Goal: Task Accomplishment & Management: Manage account settings

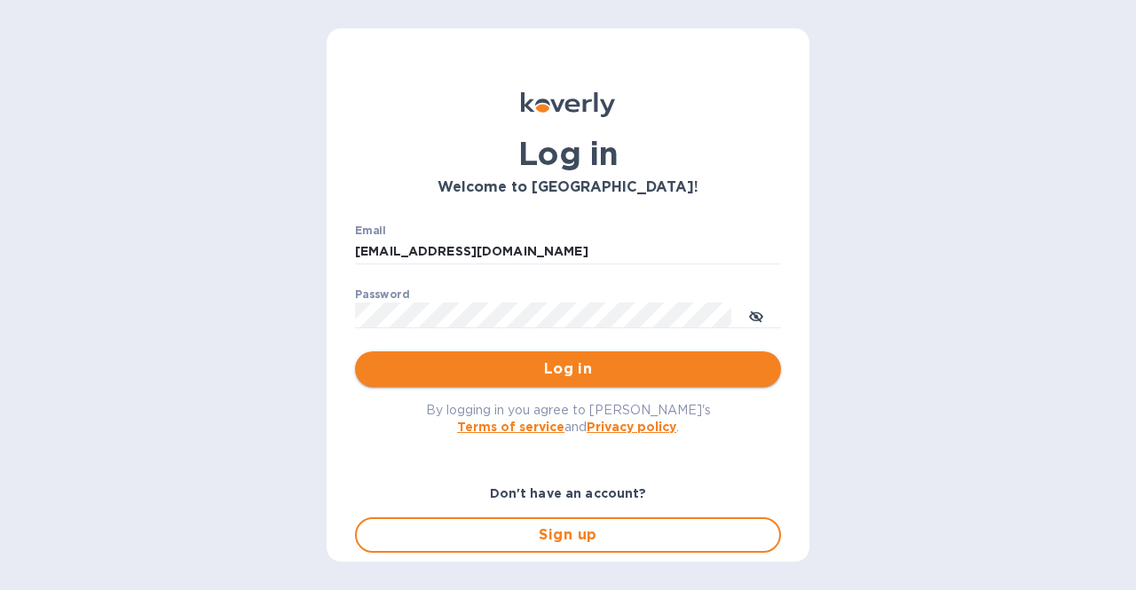
click at [631, 357] on button "Log in" at bounding box center [568, 370] width 426 height 36
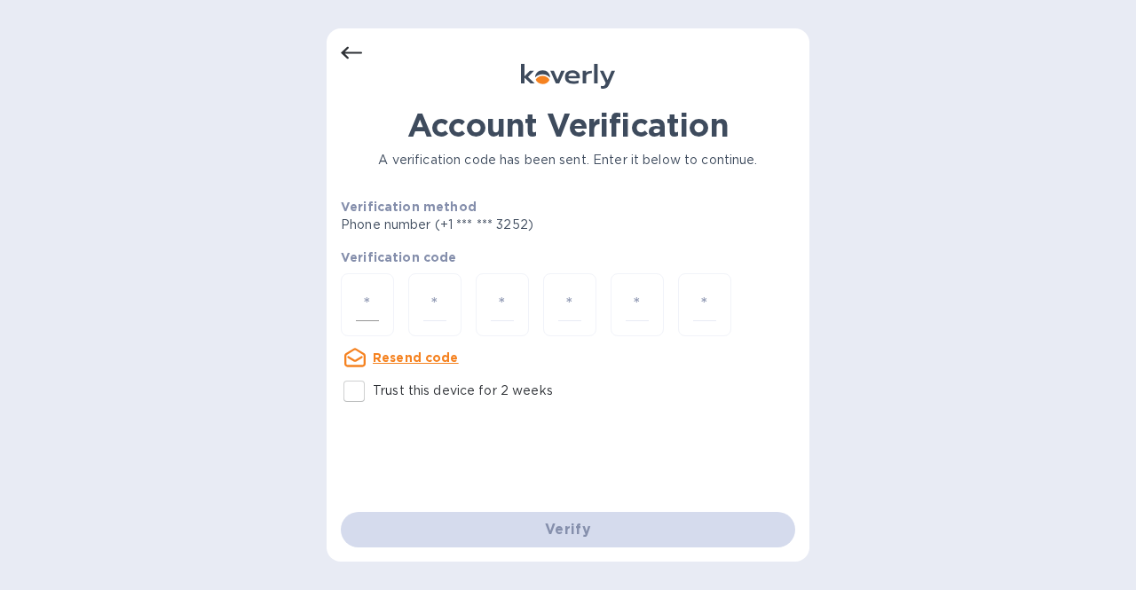
click at [371, 311] on input "number" at bounding box center [367, 305] width 23 height 33
type input "3"
type input "9"
type input "8"
type input "7"
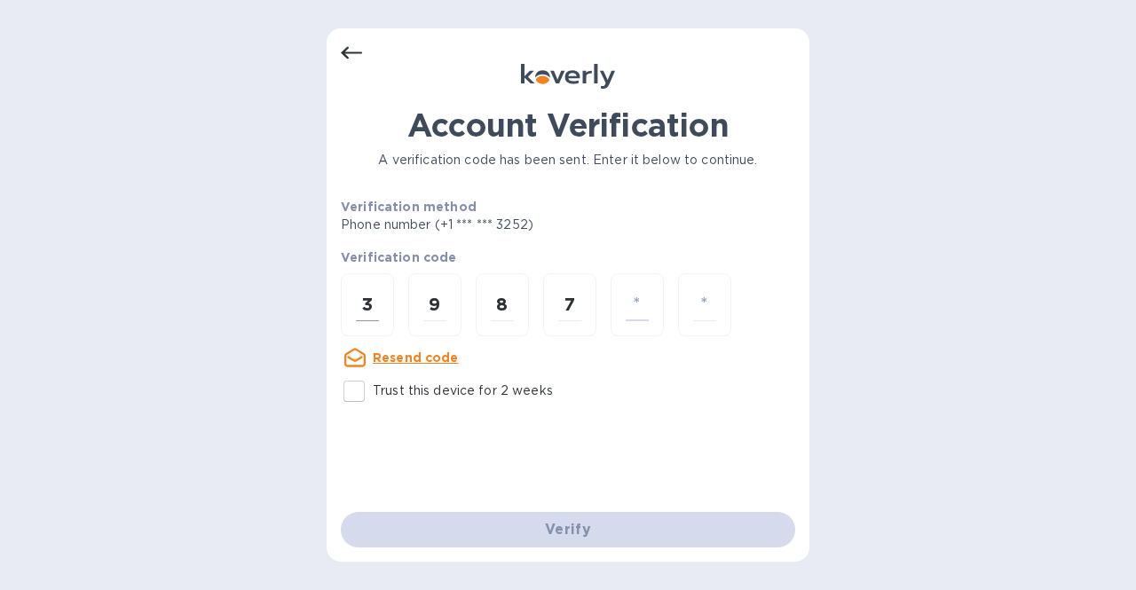
type input "8"
type input "6"
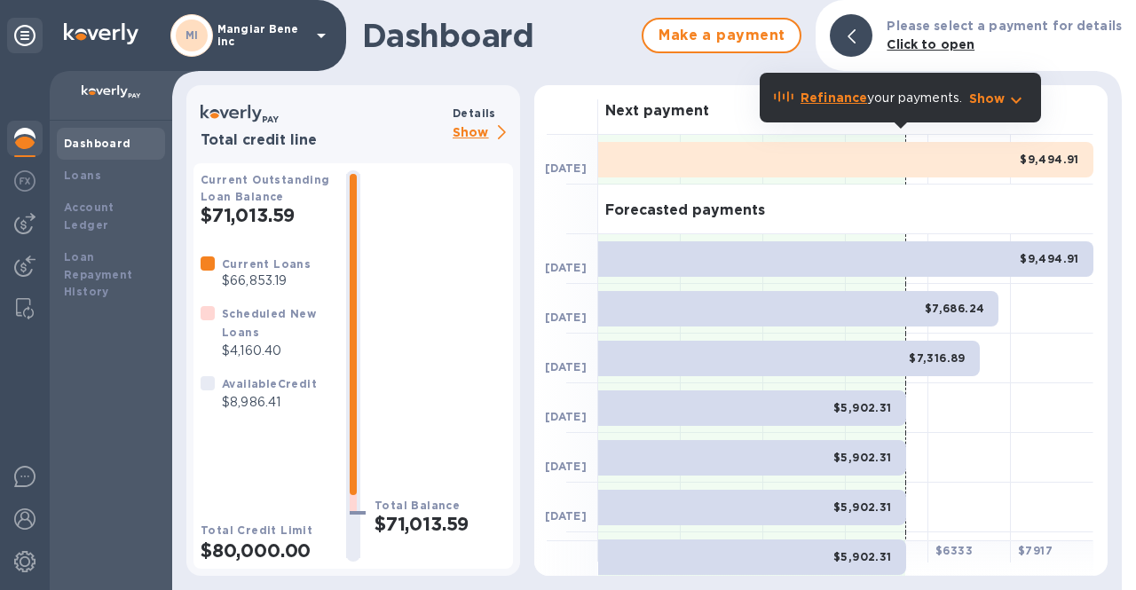
click at [308, 37] on div "MI Mangiar Bene inc" at bounding box center [251, 35] width 162 height 43
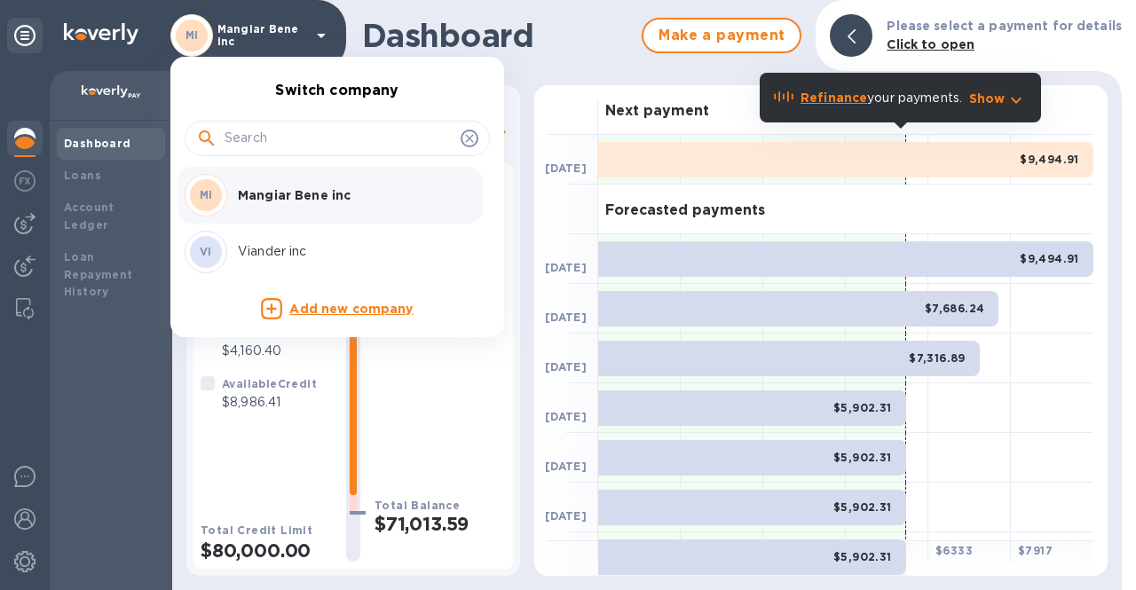
click at [264, 262] on div "VI Viander inc" at bounding box center [323, 252] width 277 height 43
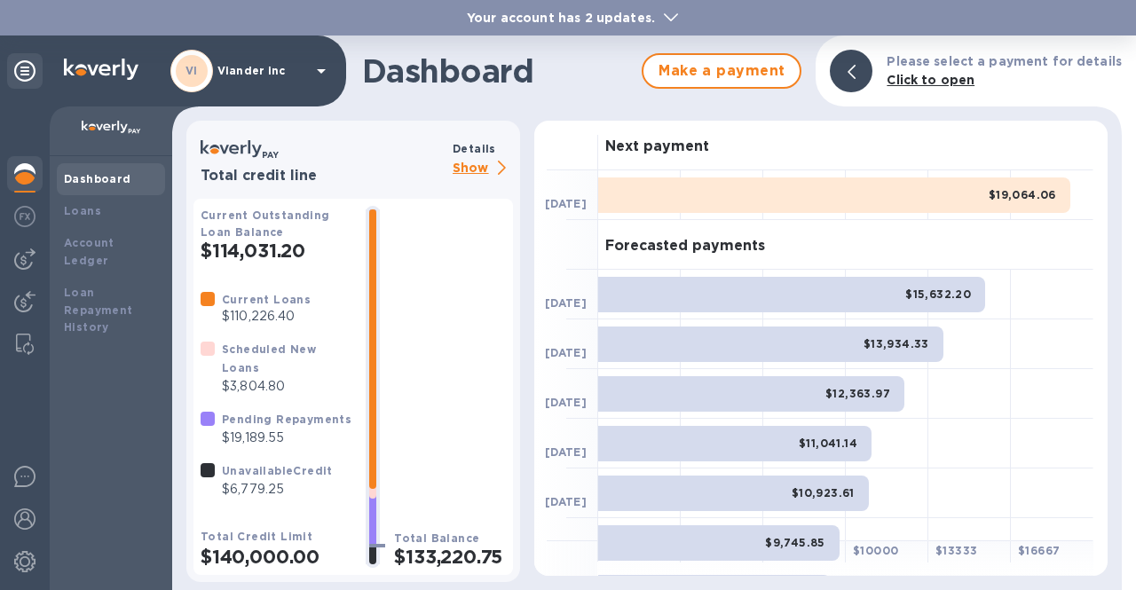
click at [486, 169] on p "Show" at bounding box center [483, 169] width 60 height 22
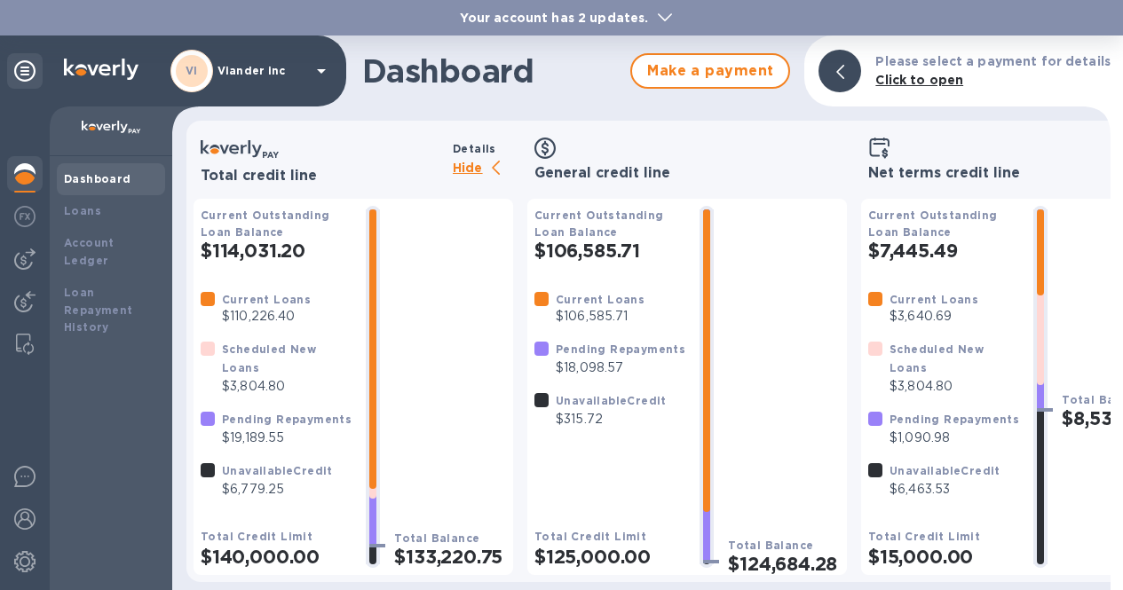
click at [486, 169] on p "Hide" at bounding box center [483, 169] width 60 height 22
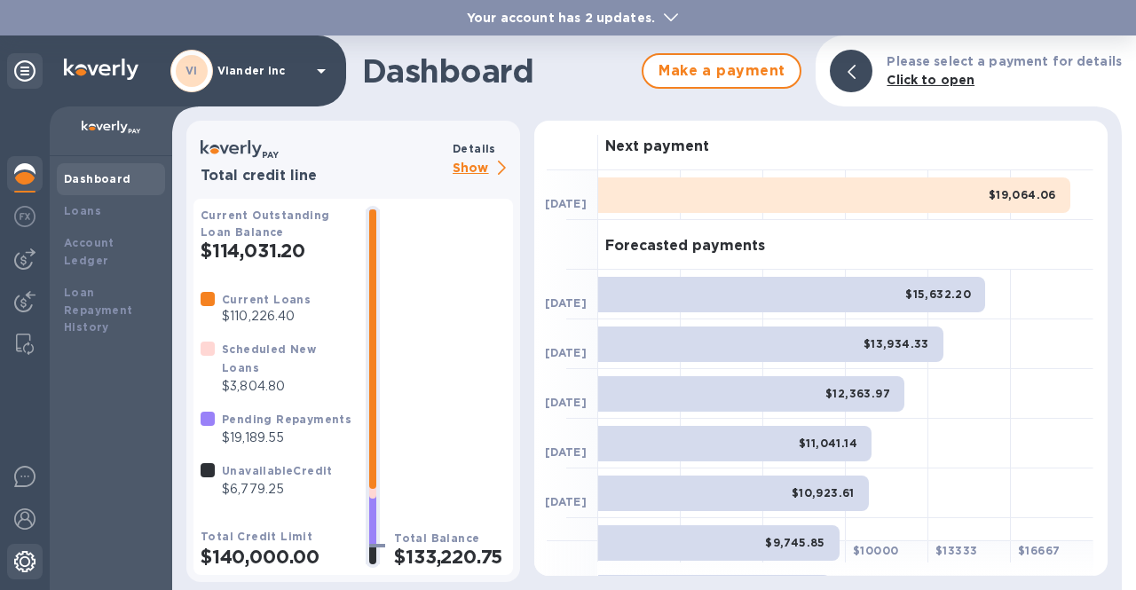
click at [27, 567] on img at bounding box center [24, 561] width 21 height 21
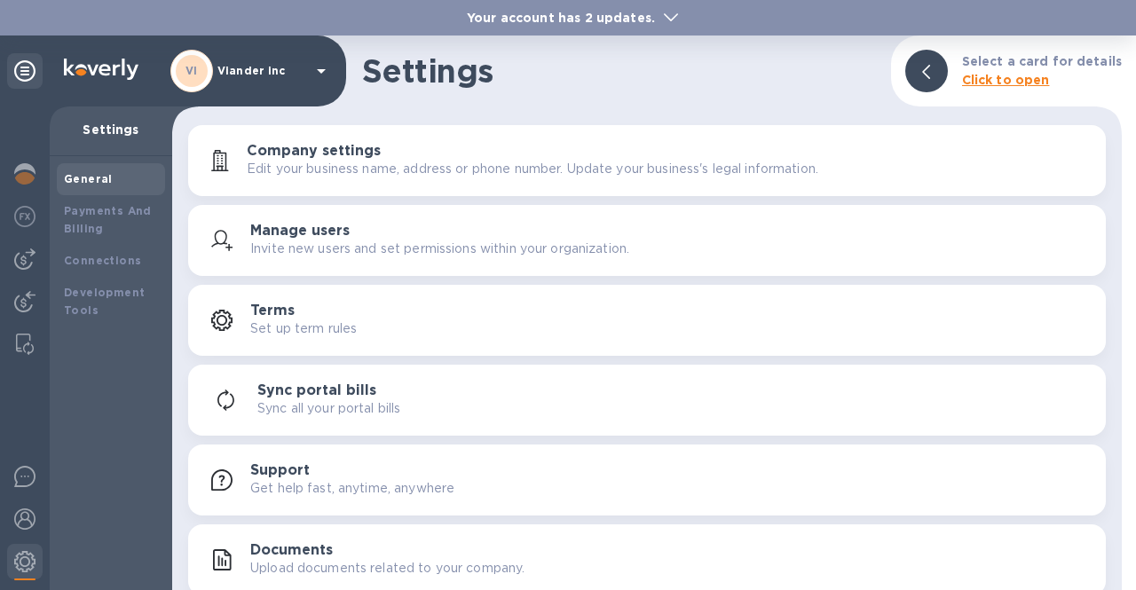
click at [306, 233] on h3 "Manage users" at bounding box center [299, 231] width 99 height 17
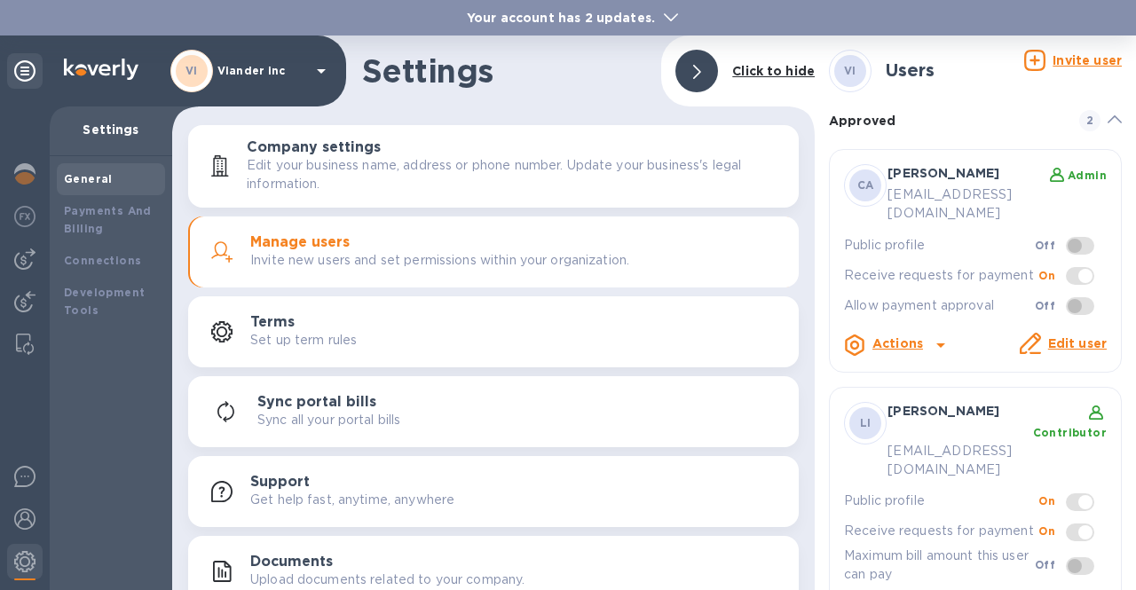
click at [1060, 61] on u "Invite user" at bounding box center [1087, 60] width 69 height 14
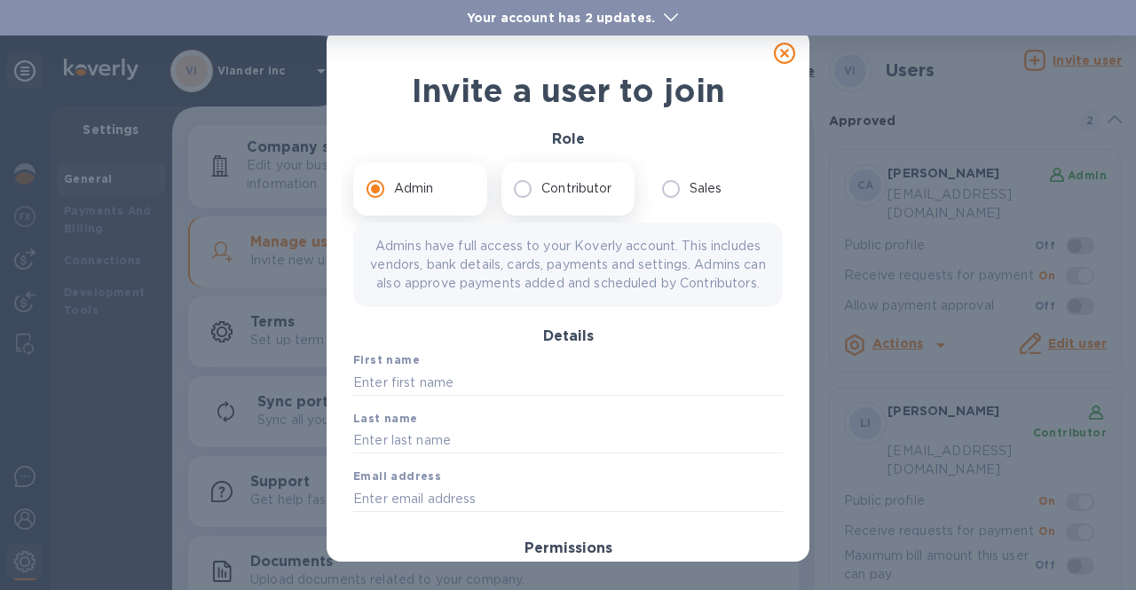
click at [575, 194] on p "Contributor" at bounding box center [577, 188] width 70 height 19
click at [542, 194] on input "Contributor" at bounding box center [522, 188] width 37 height 37
radio input "true"
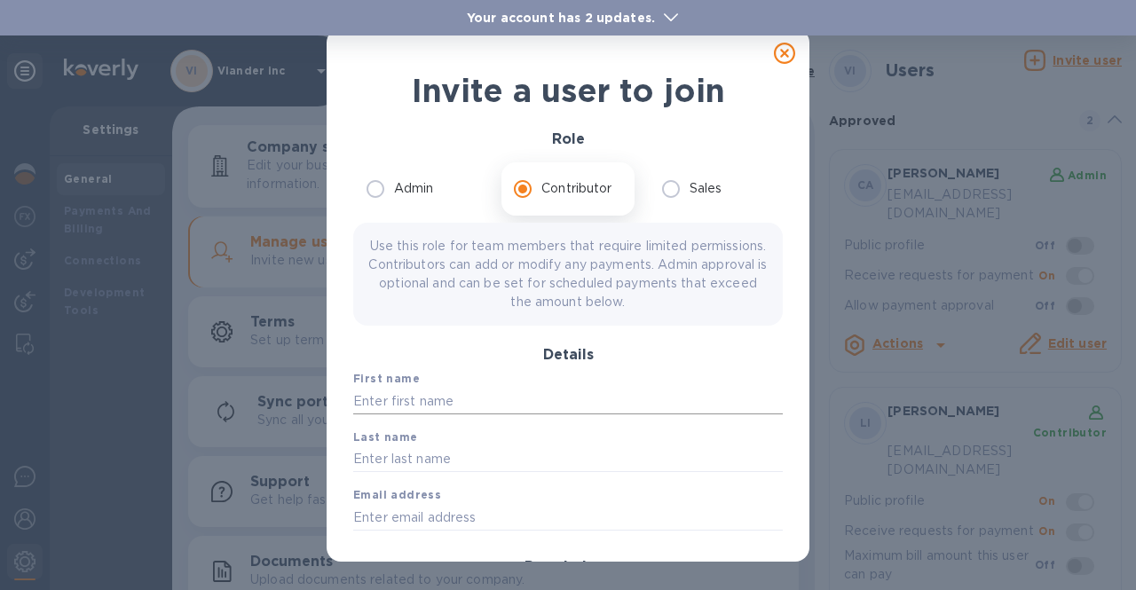
click at [472, 399] on input "text" at bounding box center [568, 401] width 430 height 27
type input "Marina"
type input "[PERSON_NAME]"
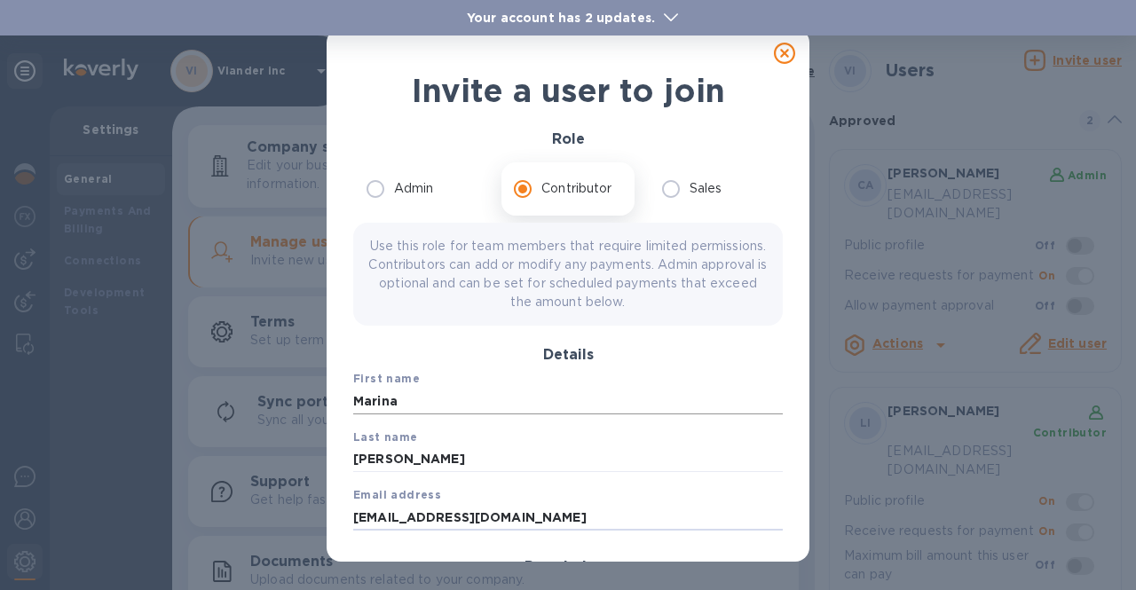
type input "[EMAIL_ADDRESS][DOMAIN_NAME]"
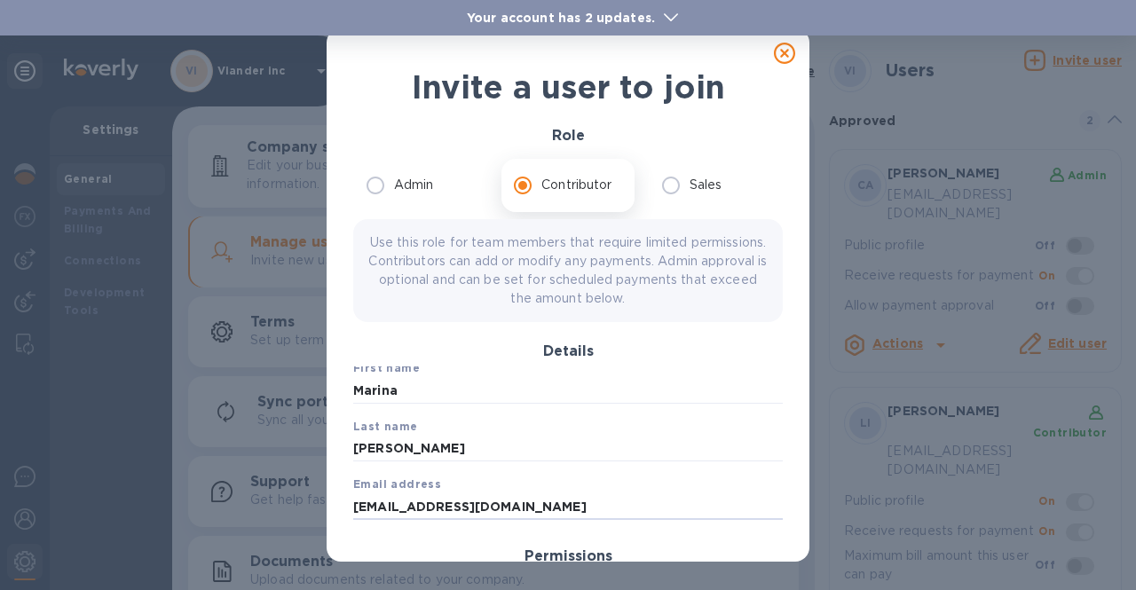
scroll to position [188, 0]
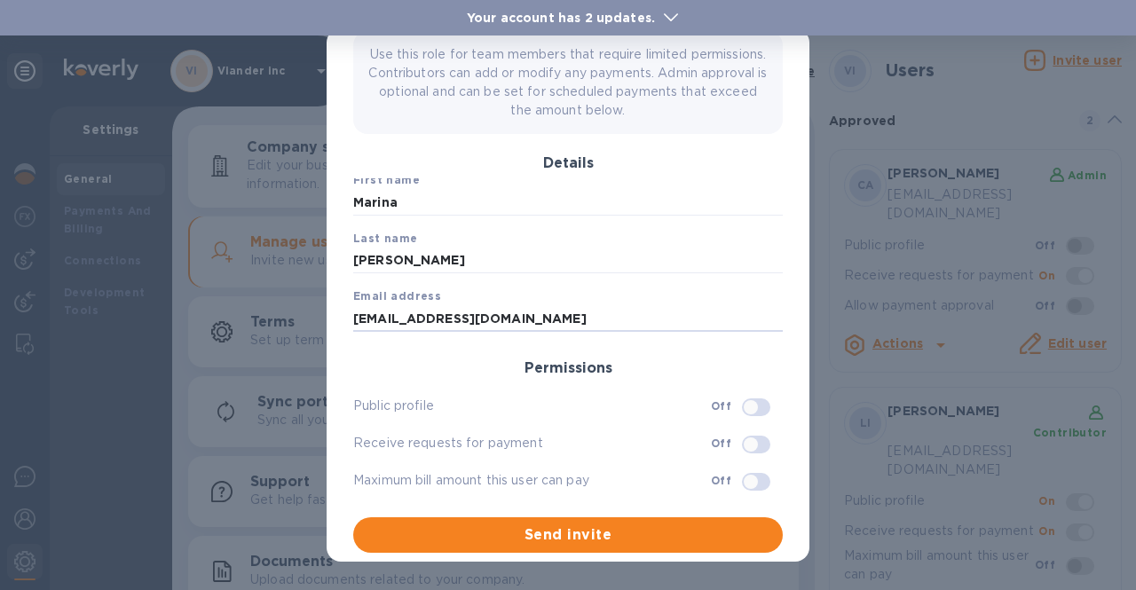
click at [747, 408] on input "checkbox" at bounding box center [751, 407] width 91 height 30
checkbox input "true"
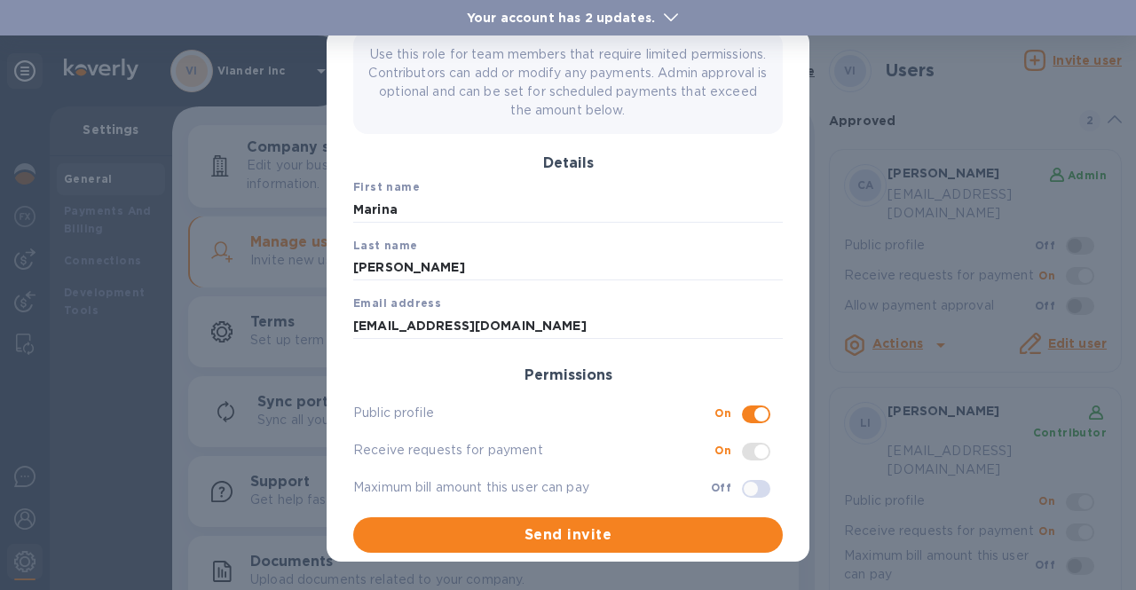
scroll to position [0, 0]
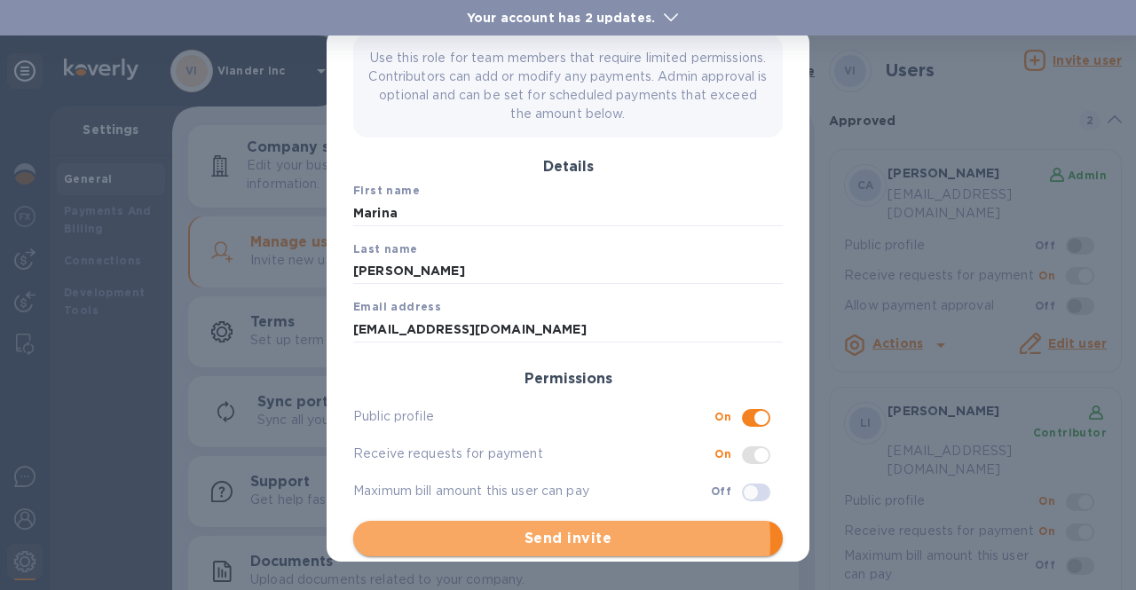
click at [553, 539] on span "Send invite" at bounding box center [568, 538] width 401 height 21
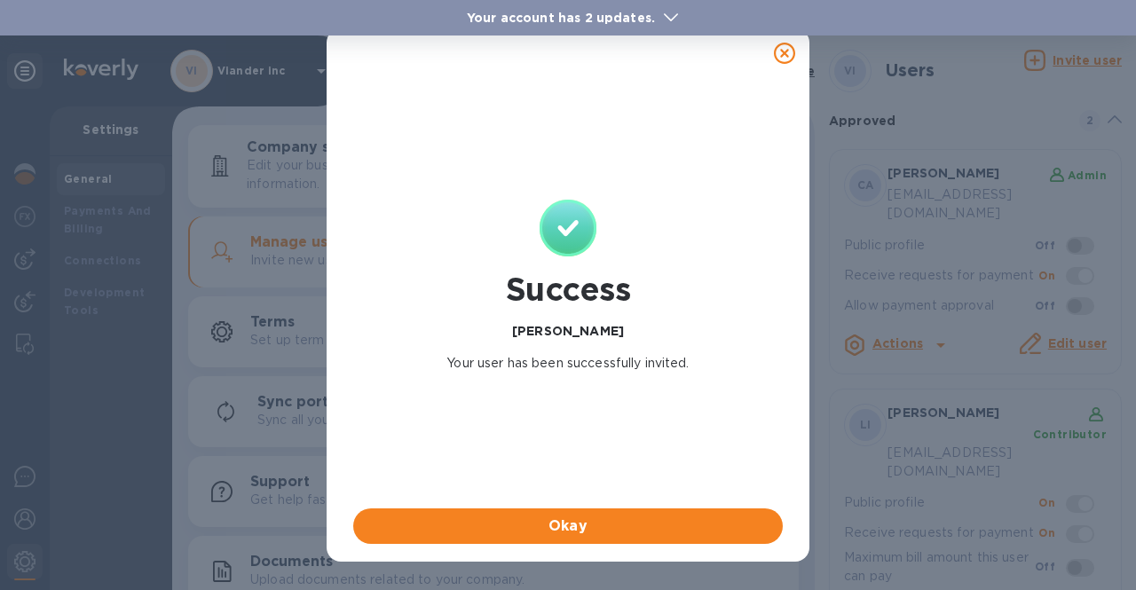
checkbox input "false"
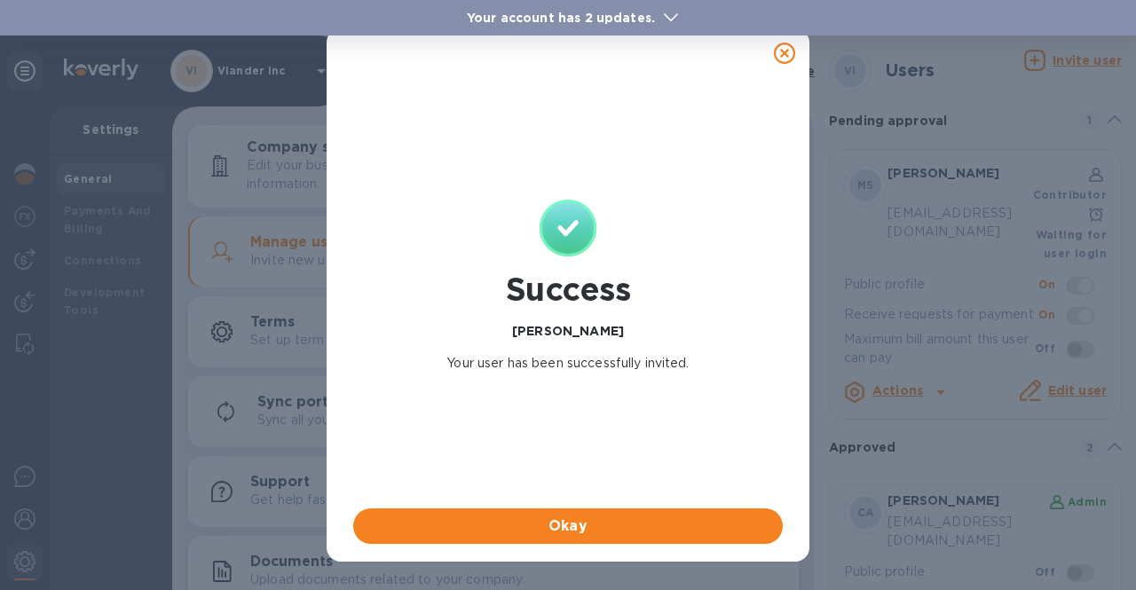
click at [786, 48] on icon at bounding box center [784, 53] width 21 height 21
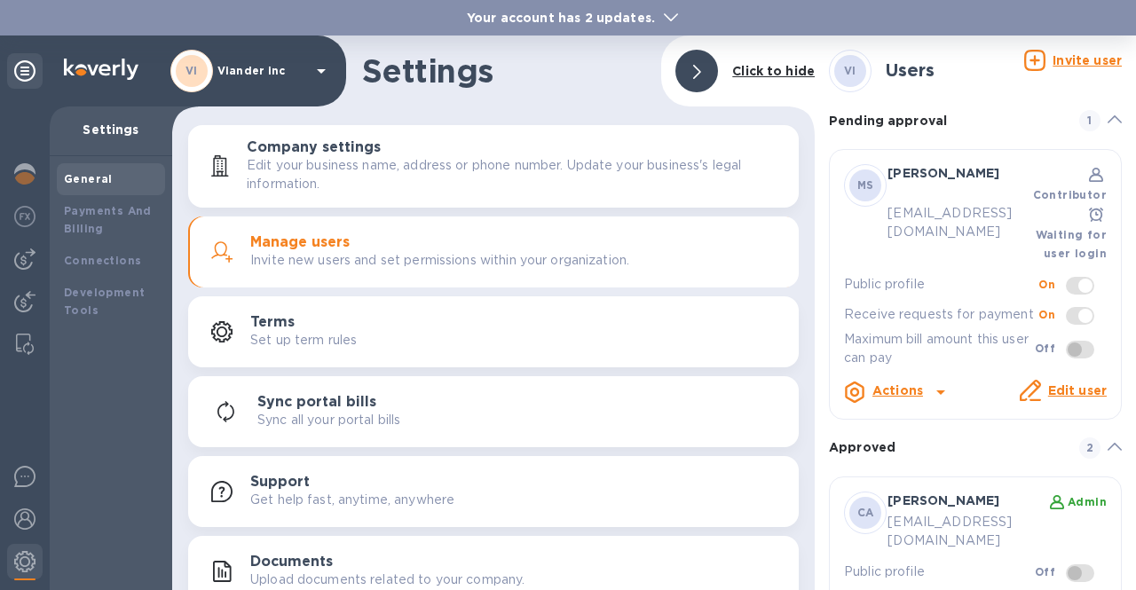
click at [328, 74] on icon at bounding box center [321, 70] width 21 height 21
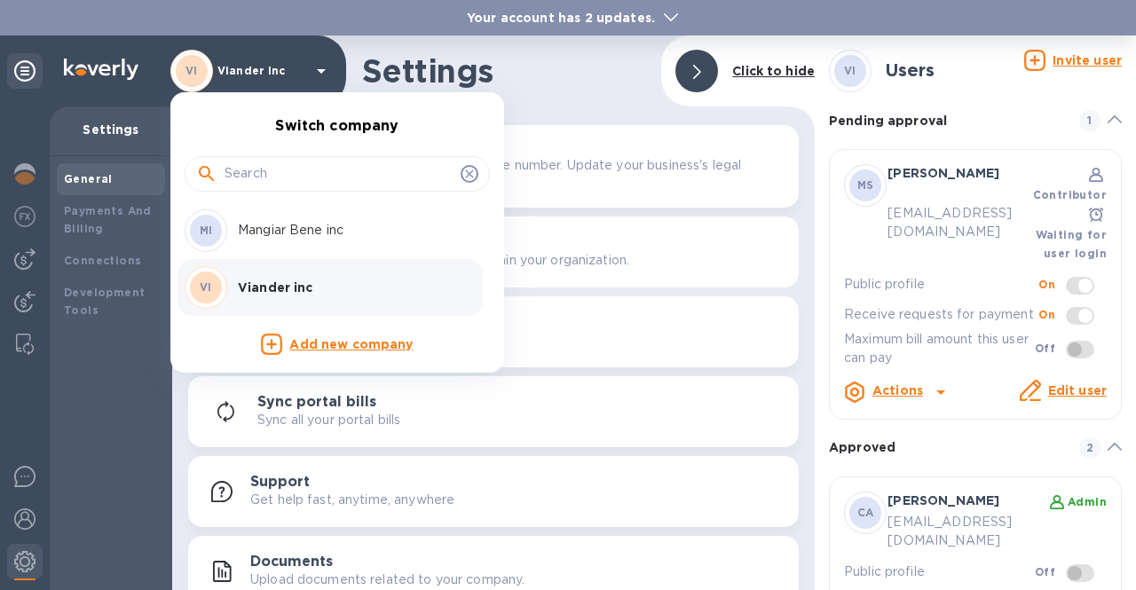
click at [289, 237] on p "Mangiar Bene inc" at bounding box center [350, 230] width 224 height 19
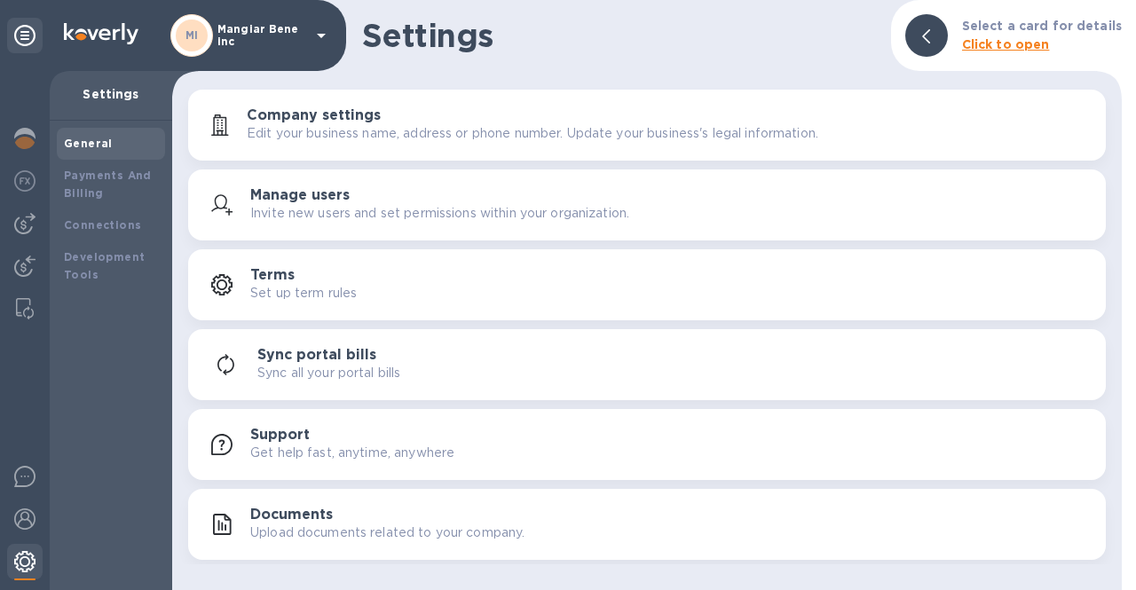
click at [24, 569] on img at bounding box center [24, 561] width 21 height 21
click at [336, 208] on p "Invite new users and set permissions within your organization." at bounding box center [439, 213] width 379 height 19
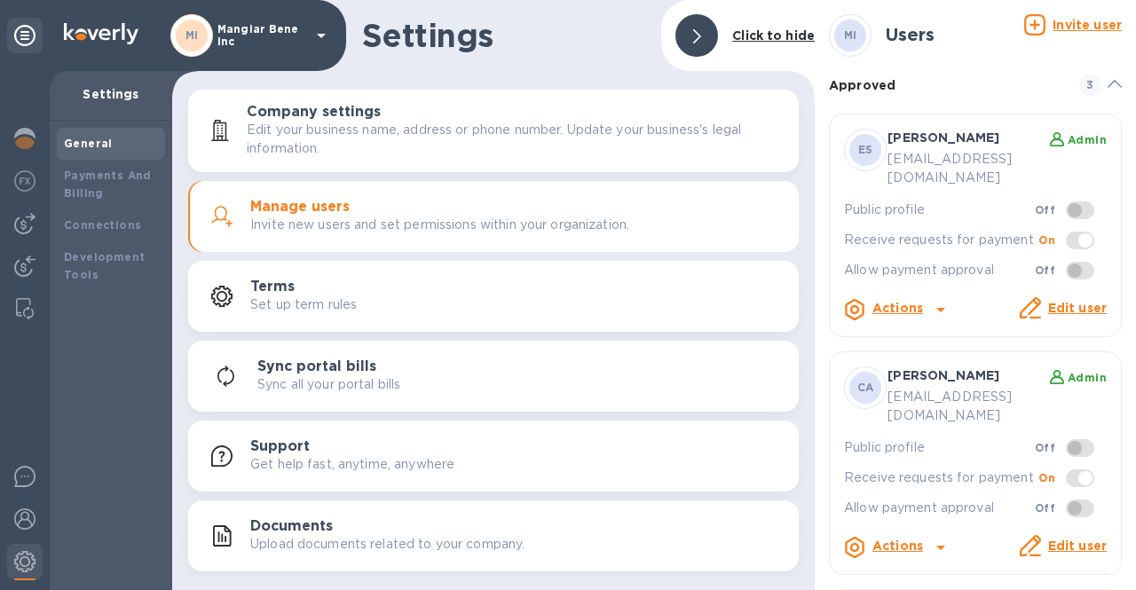
click at [1090, 23] on u "Invite user" at bounding box center [1087, 25] width 69 height 14
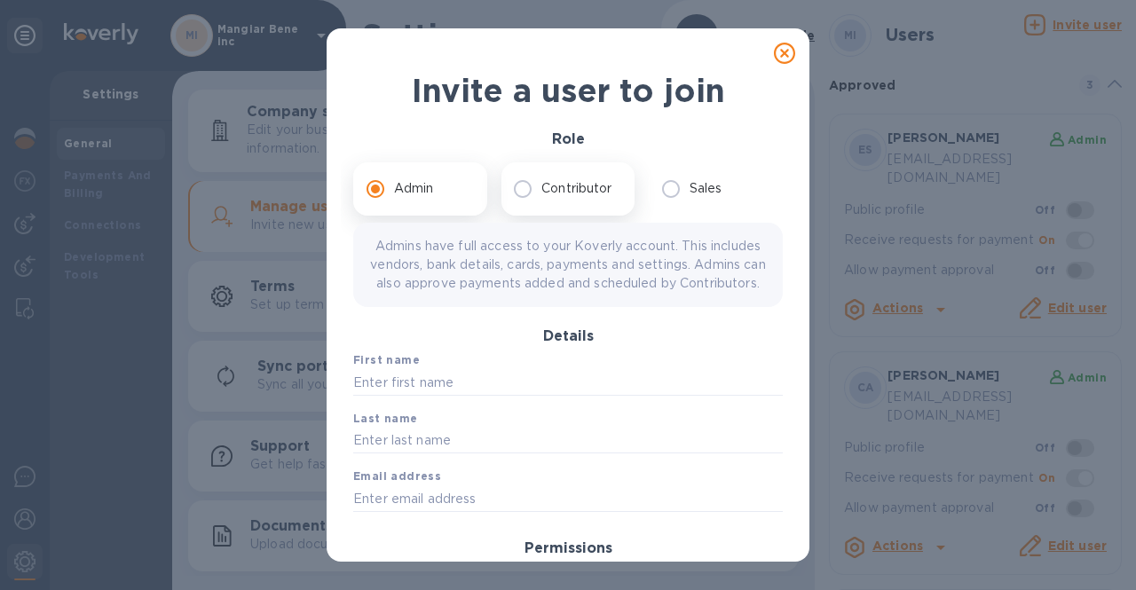
click at [531, 174] on input "Contributor" at bounding box center [522, 188] width 37 height 37
radio input "true"
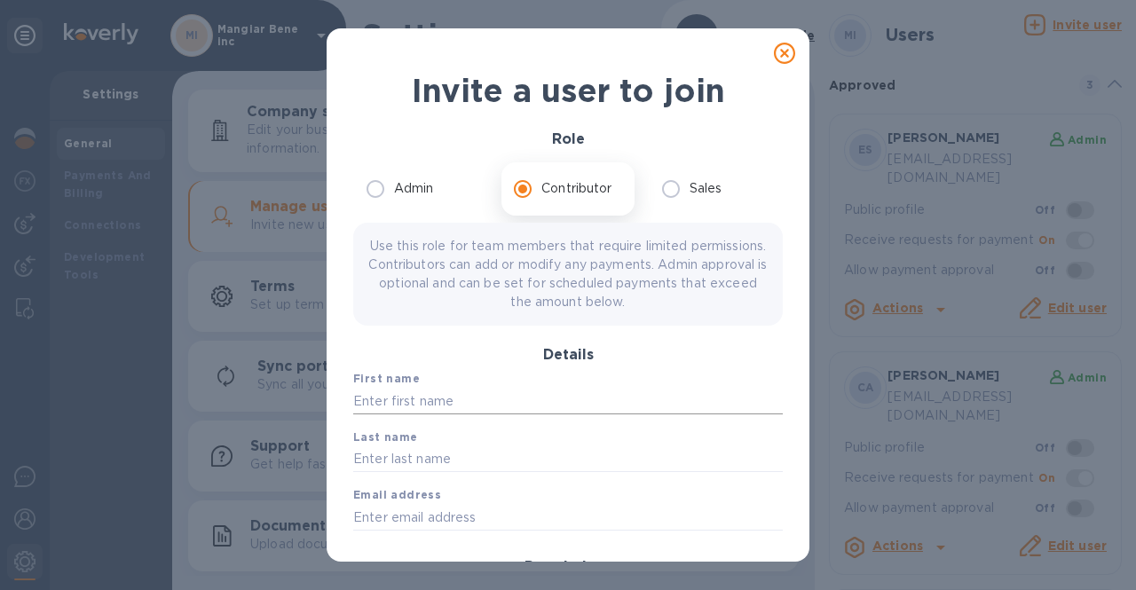
click at [455, 398] on input "text" at bounding box center [568, 401] width 430 height 27
type input "Marina"
type input "[PERSON_NAME]"
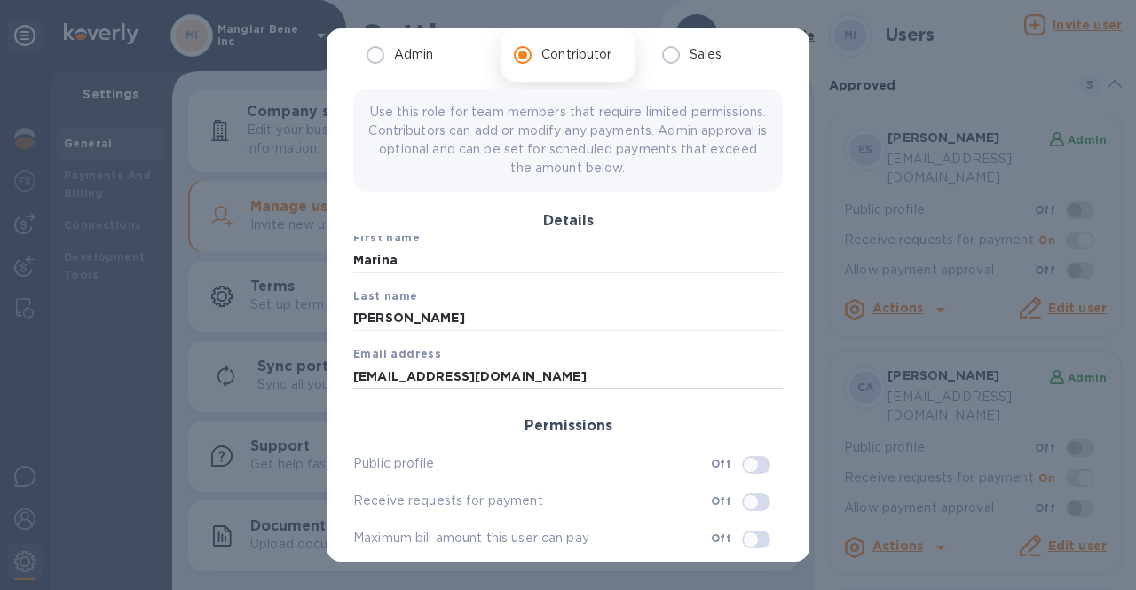
scroll to position [188, 0]
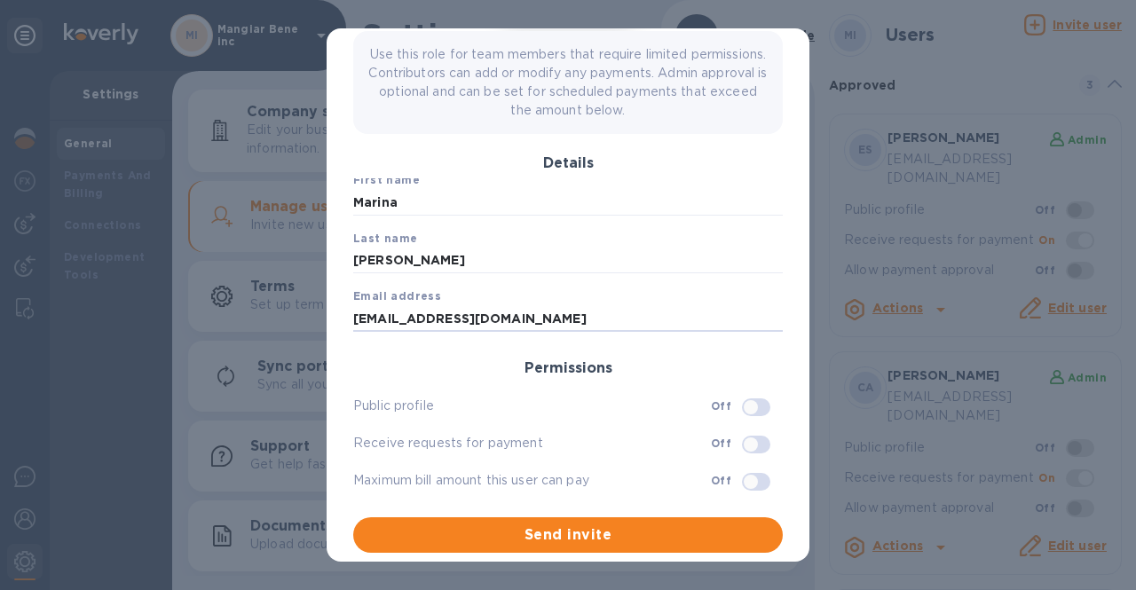
type input "[EMAIL_ADDRESS][DOMAIN_NAME]"
click at [740, 411] on input "checkbox" at bounding box center [751, 407] width 91 height 30
checkbox input "true"
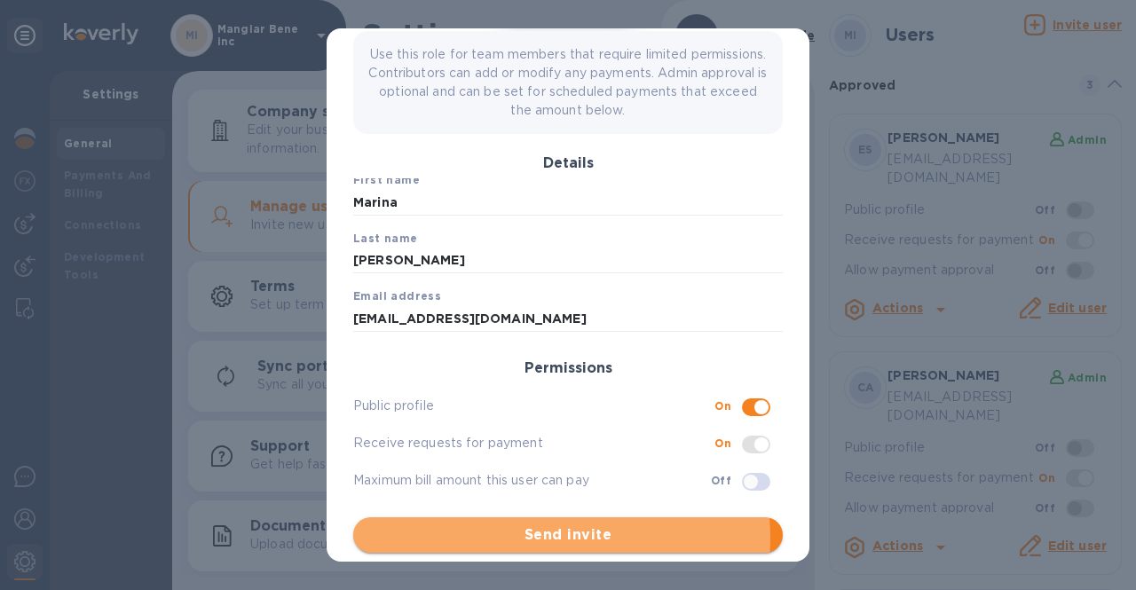
click at [531, 536] on span "Send invite" at bounding box center [568, 535] width 401 height 21
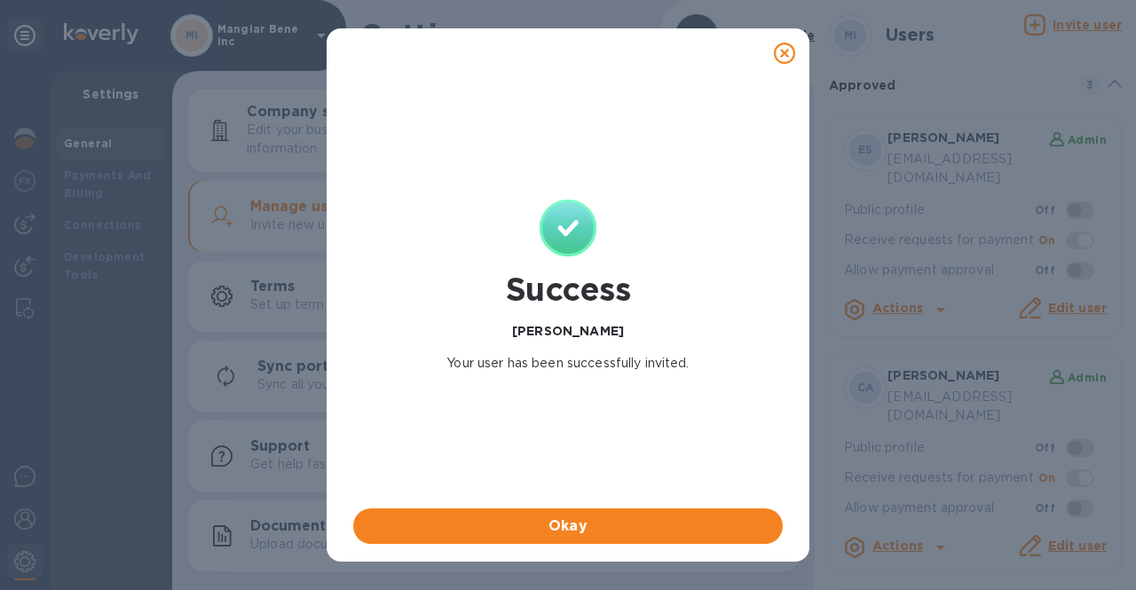
scroll to position [0, 0]
checkbox input "false"
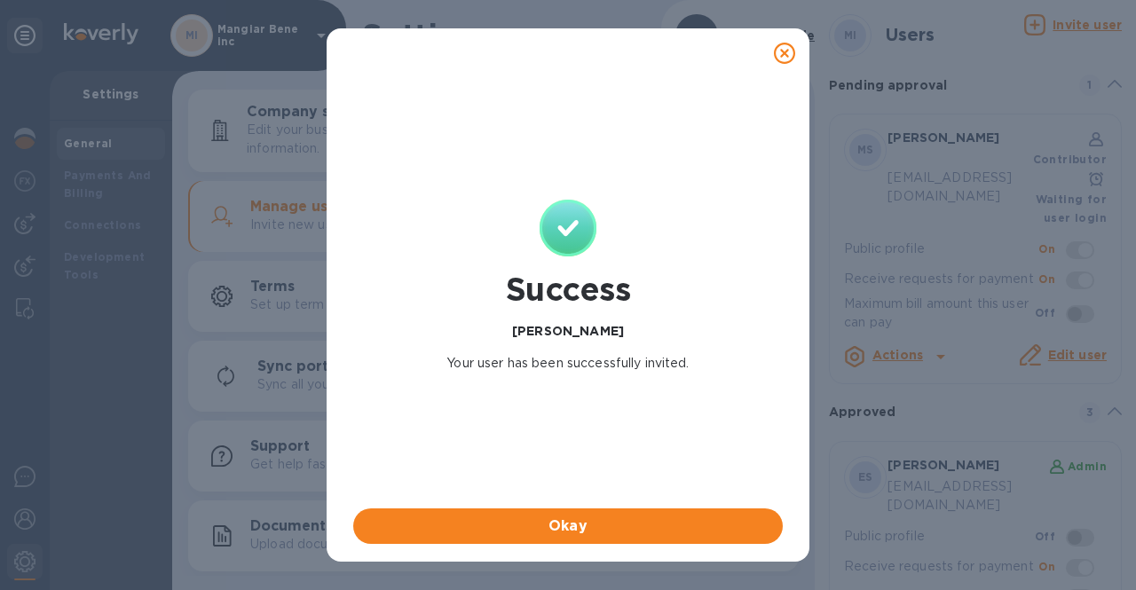
click at [531, 536] on span "Okay" at bounding box center [568, 526] width 401 height 21
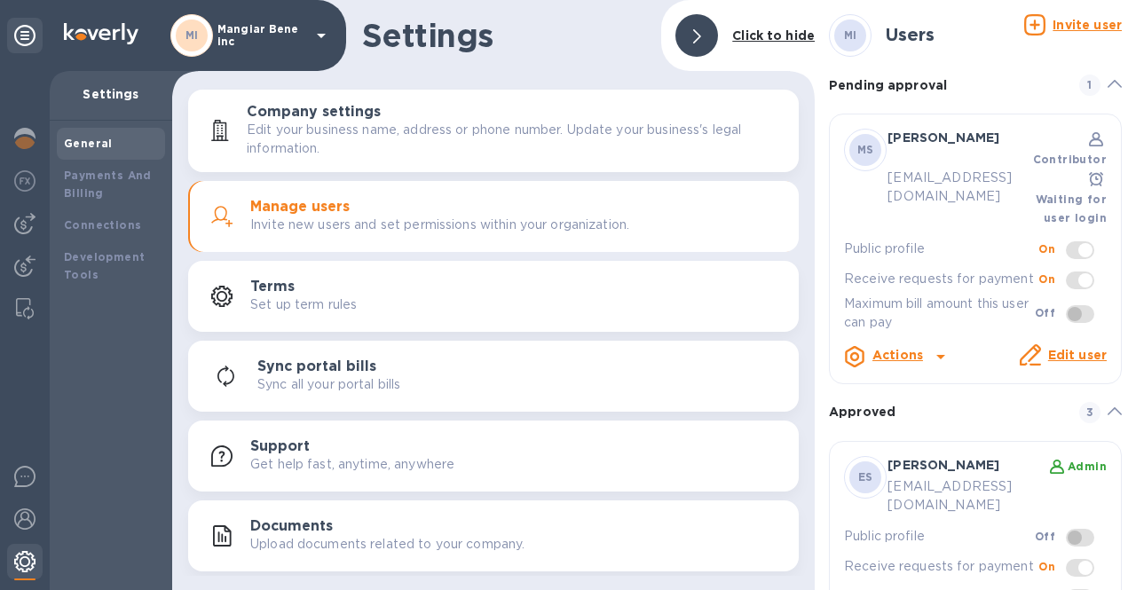
click at [16, 554] on img at bounding box center [24, 561] width 21 height 21
click at [34, 566] on img at bounding box center [24, 561] width 21 height 21
click at [23, 516] on img at bounding box center [24, 519] width 21 height 21
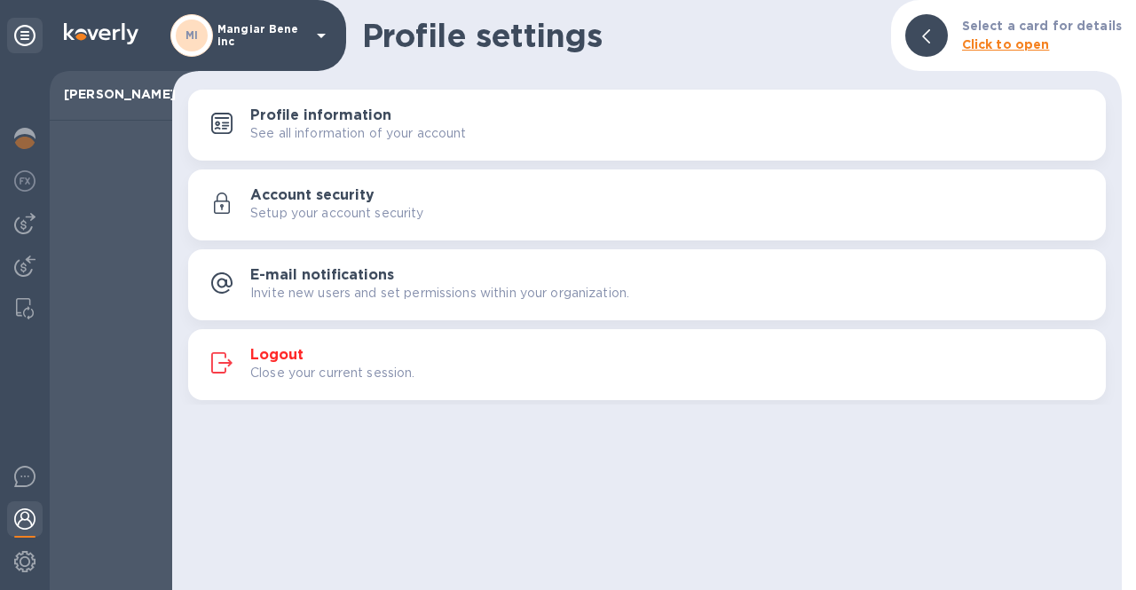
click at [263, 371] on p "Close your current session." at bounding box center [332, 373] width 165 height 19
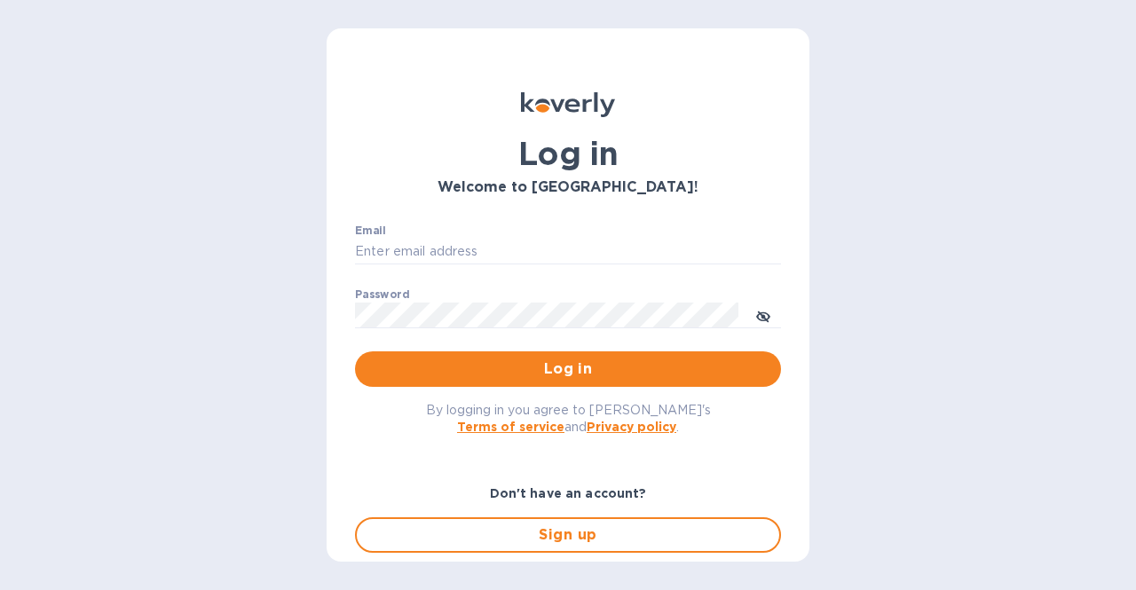
type input "[EMAIL_ADDRESS][DOMAIN_NAME]"
